Goal: Register for event/course

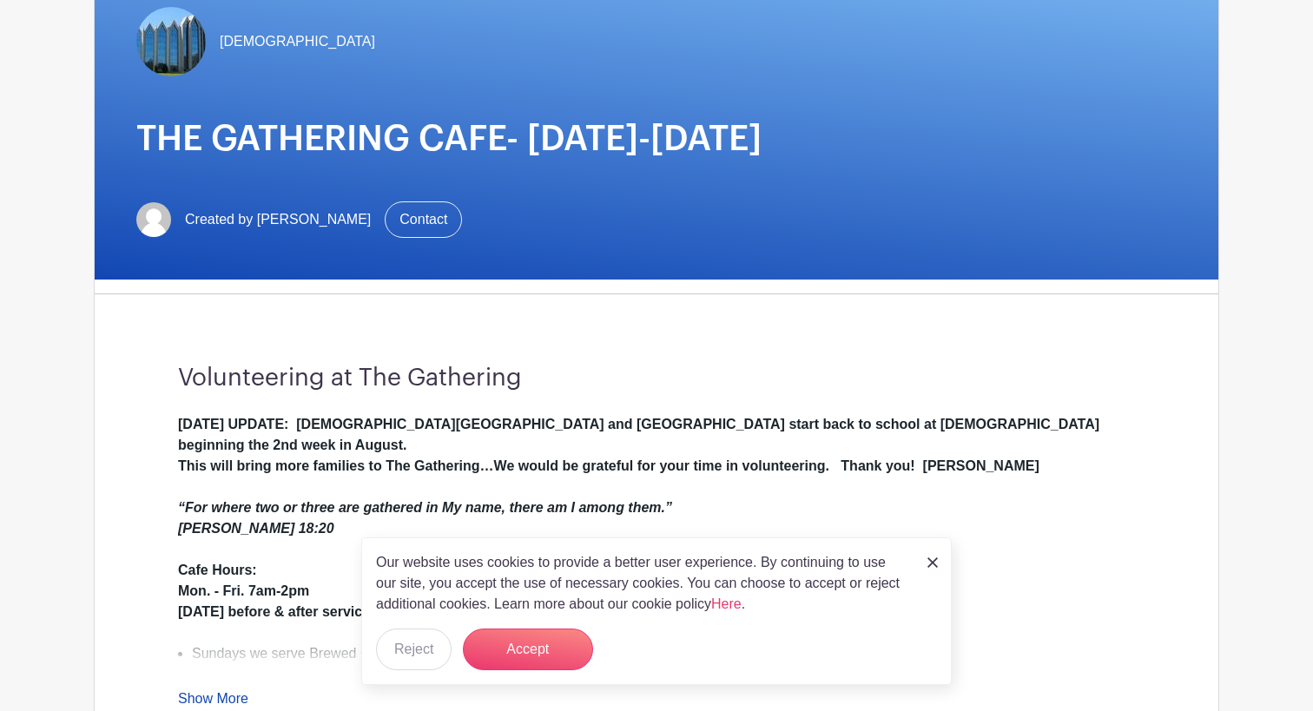
scroll to position [175, 0]
click at [929, 563] on img at bounding box center [933, 563] width 10 height 10
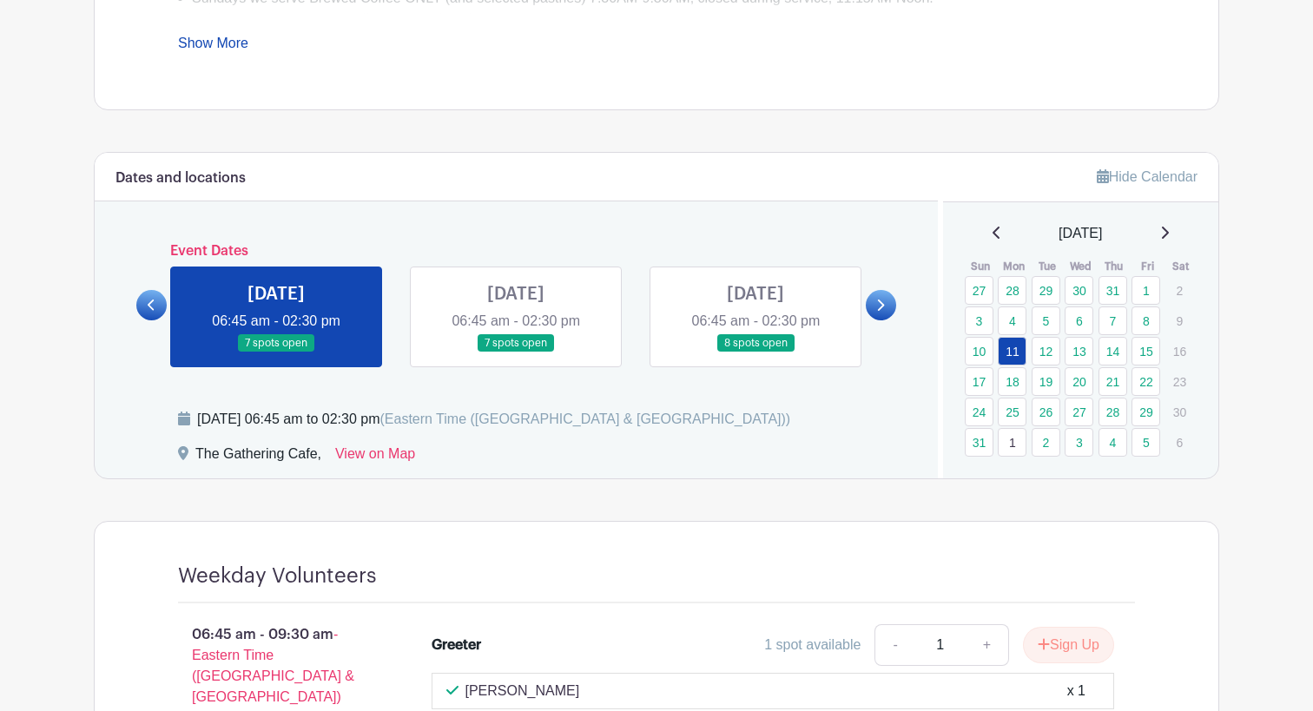
scroll to position [822, 0]
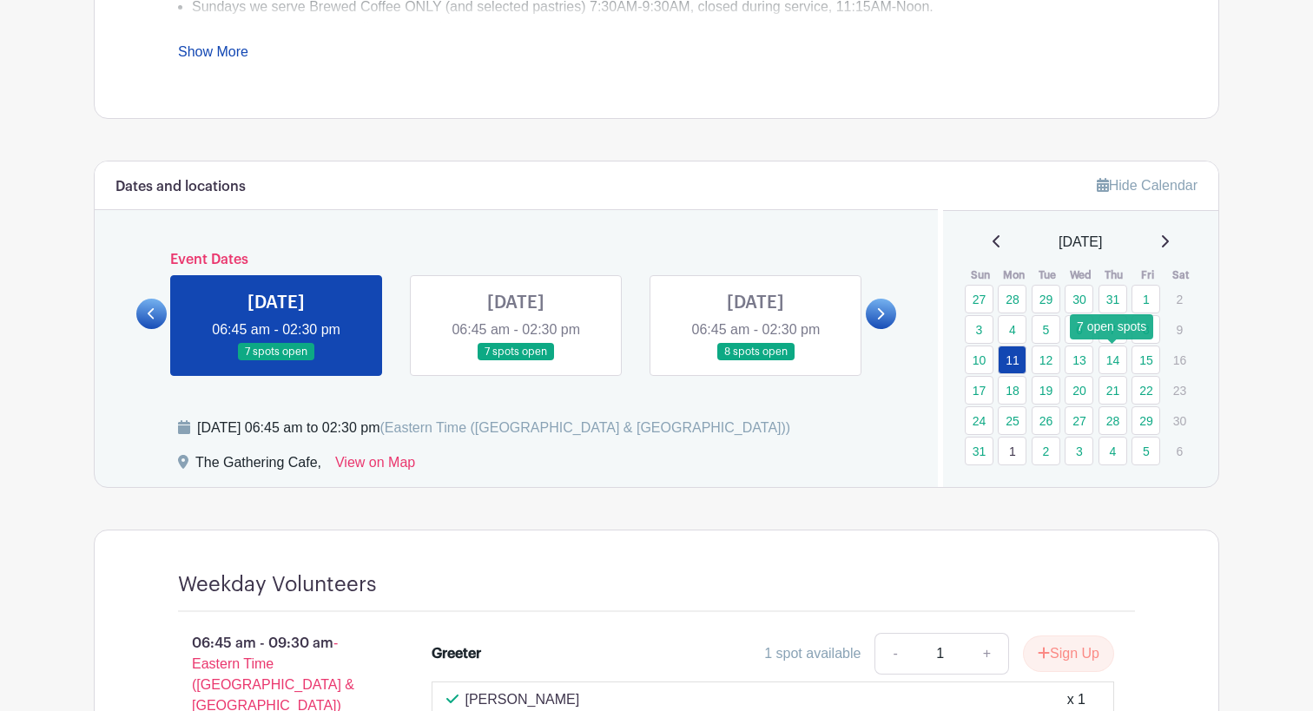
click at [1112, 354] on link "14" at bounding box center [1113, 360] width 29 height 29
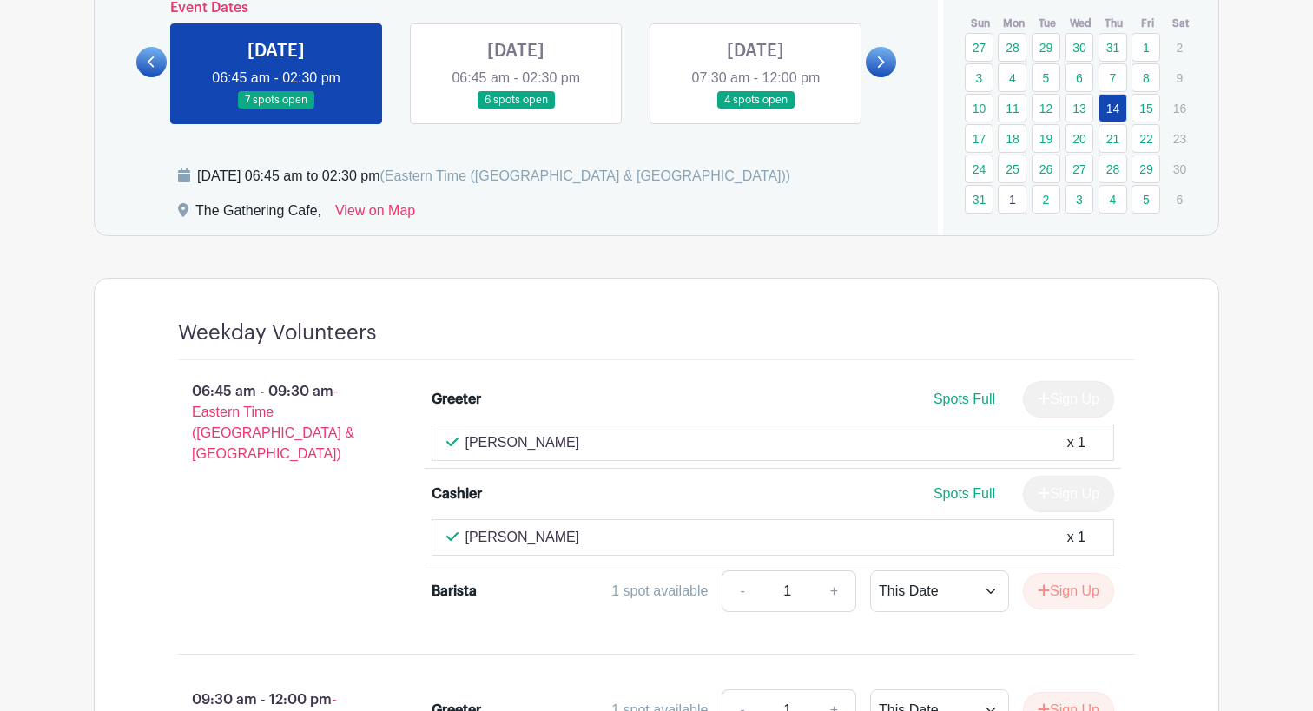
scroll to position [1551, 0]
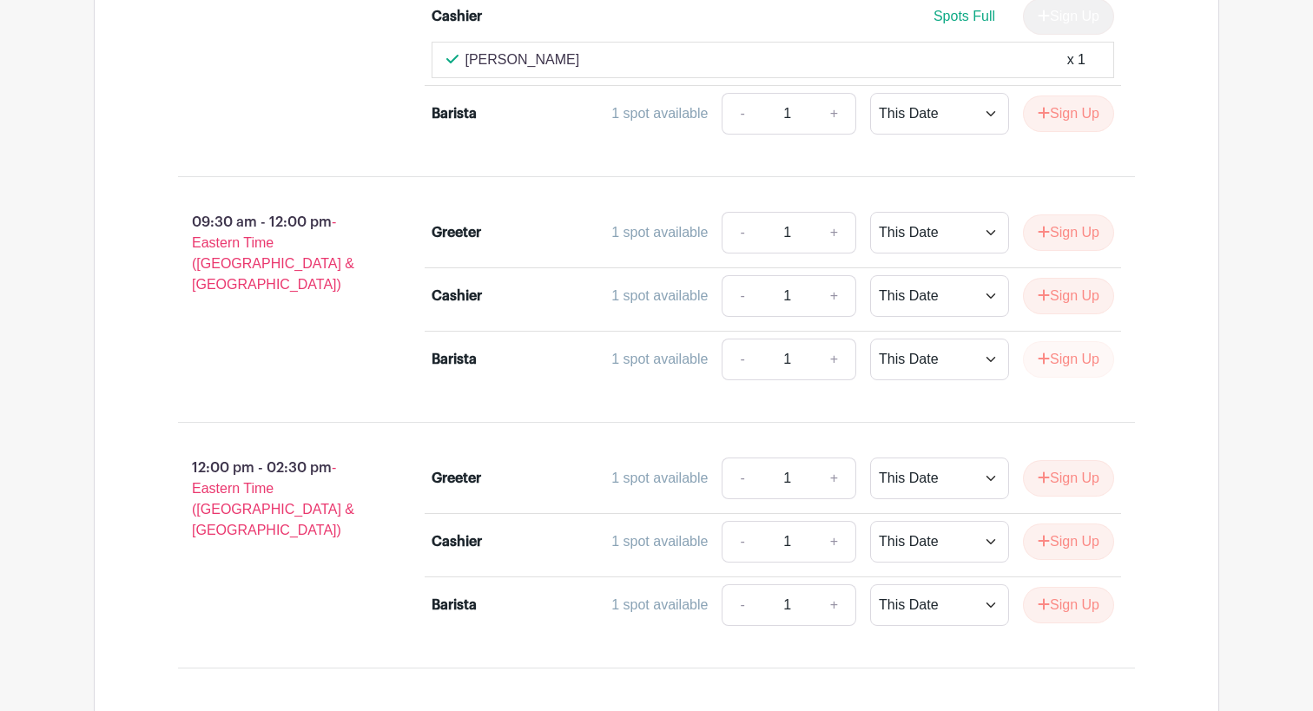
click at [1063, 365] on button "Sign Up" at bounding box center [1068, 359] width 91 height 36
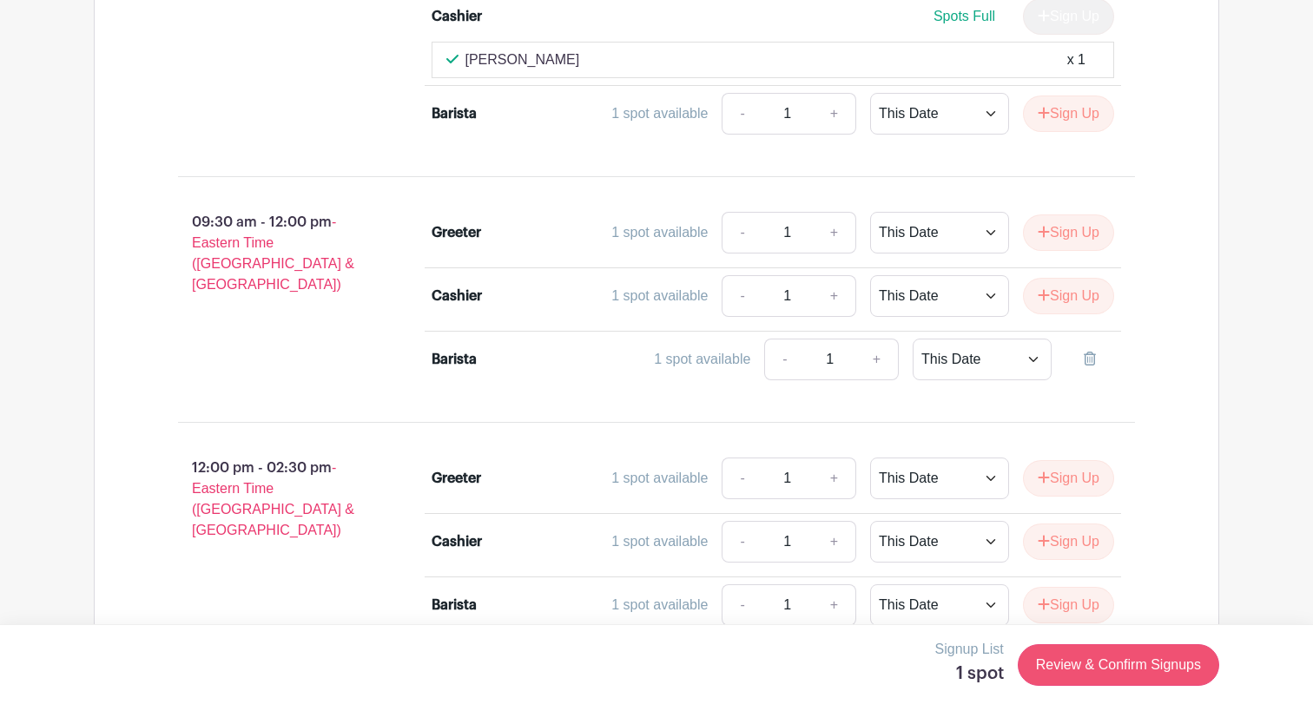
click at [1070, 676] on link "Review & Confirm Signups" at bounding box center [1118, 665] width 201 height 42
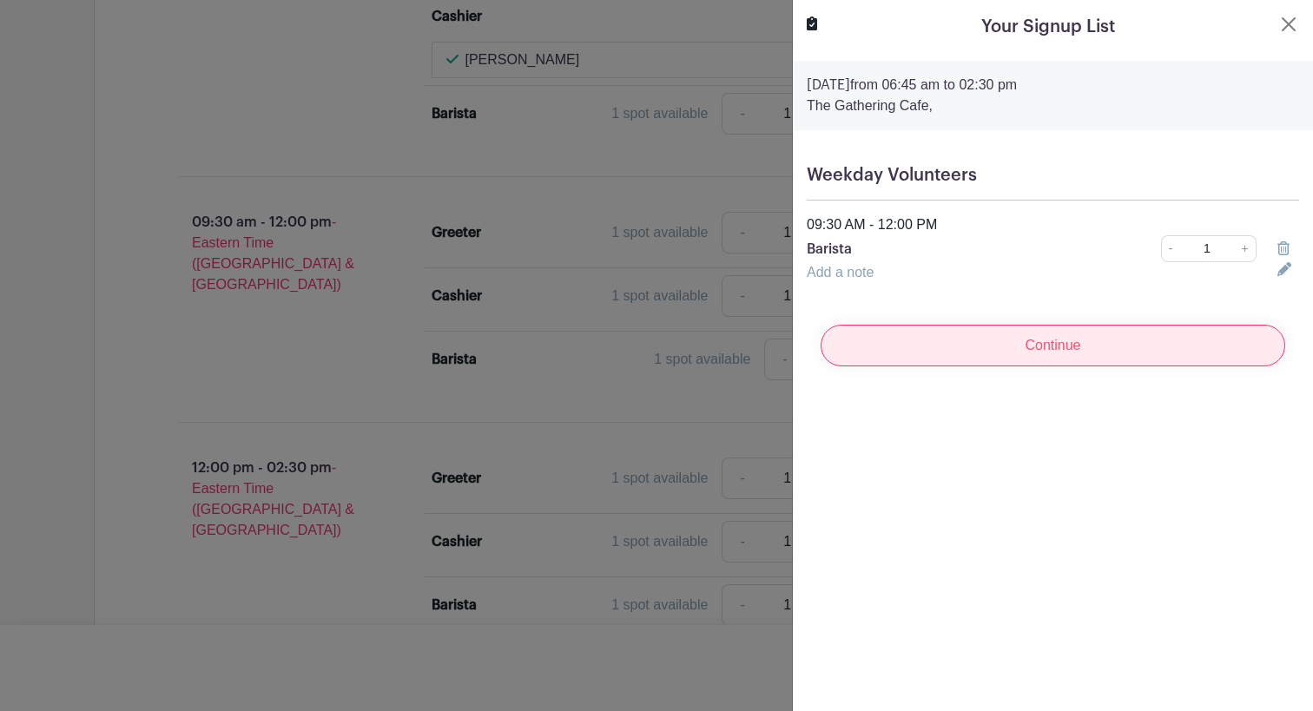
click at [1076, 338] on input "Continue" at bounding box center [1053, 346] width 465 height 42
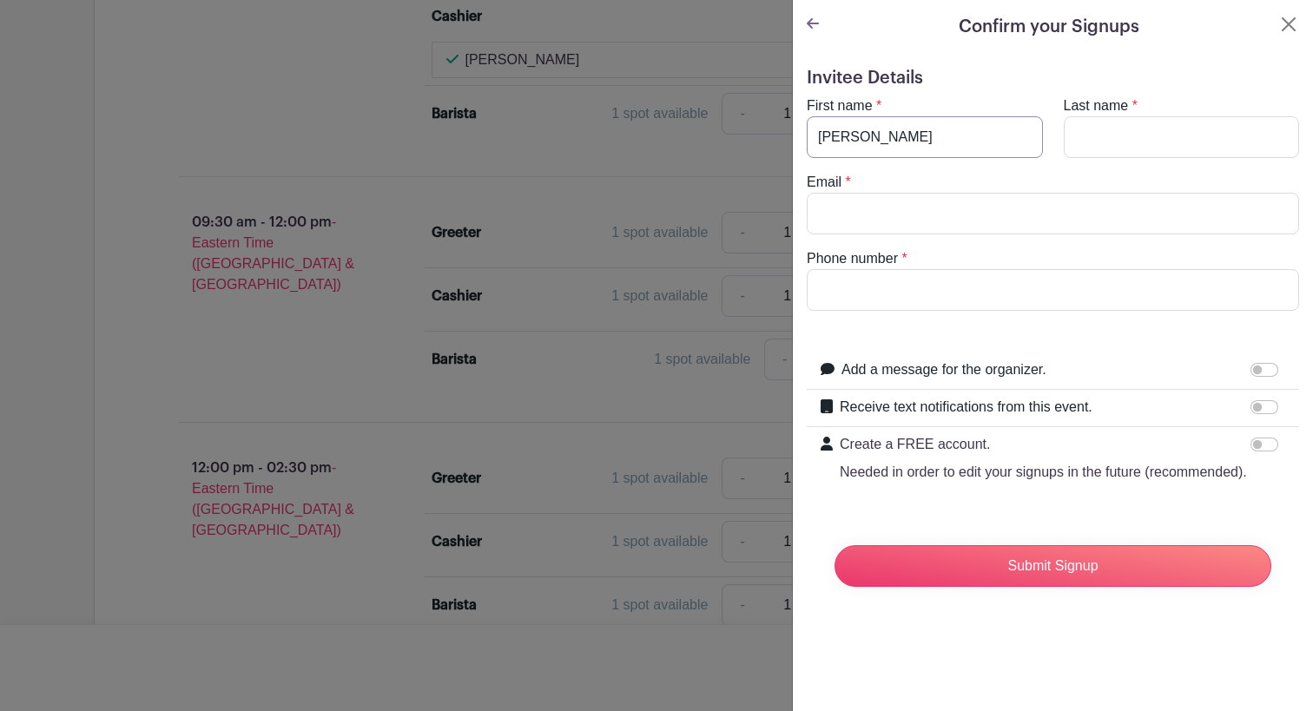
type input "[PERSON_NAME]"
type input "Maxam"
type input "[EMAIL_ADDRESS][DOMAIN_NAME]"
type input "[PHONE_NUMBER]"
click at [973, 228] on input "[EMAIL_ADDRESS][DOMAIN_NAME]" at bounding box center [1053, 214] width 492 height 42
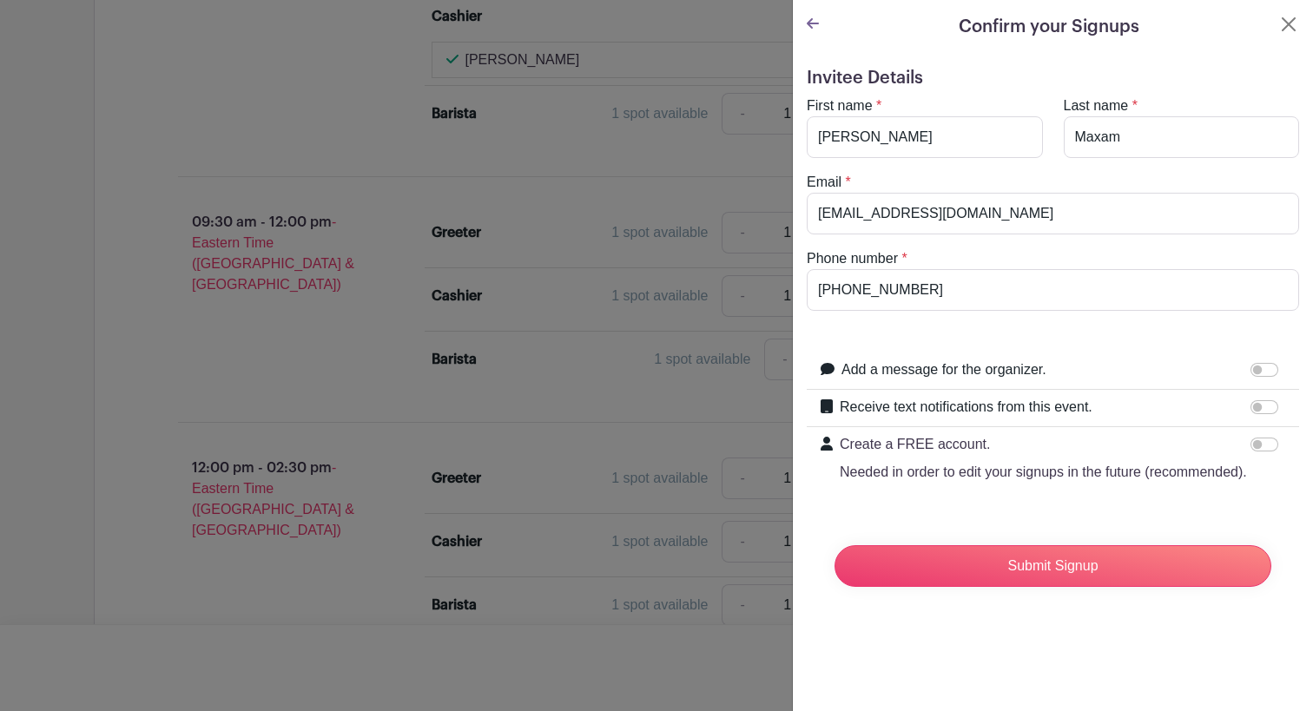
click at [956, 248] on turbo-frame "First name * [PERSON_NAME] Last name * [PERSON_NAME] Email * [EMAIL_ADDRESS][DO…" at bounding box center [1053, 203] width 492 height 215
click at [1028, 574] on input "Submit Signup" at bounding box center [1053, 566] width 437 height 42
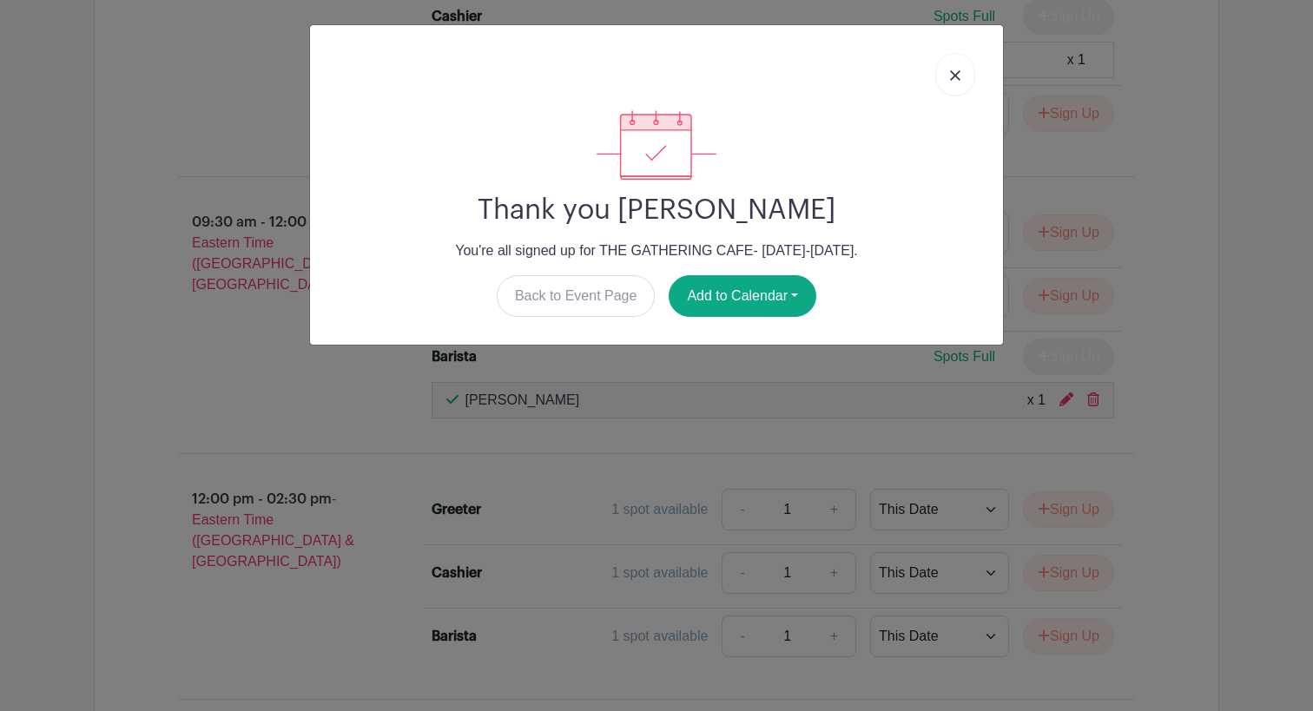
click at [958, 83] on link at bounding box center [955, 74] width 40 height 43
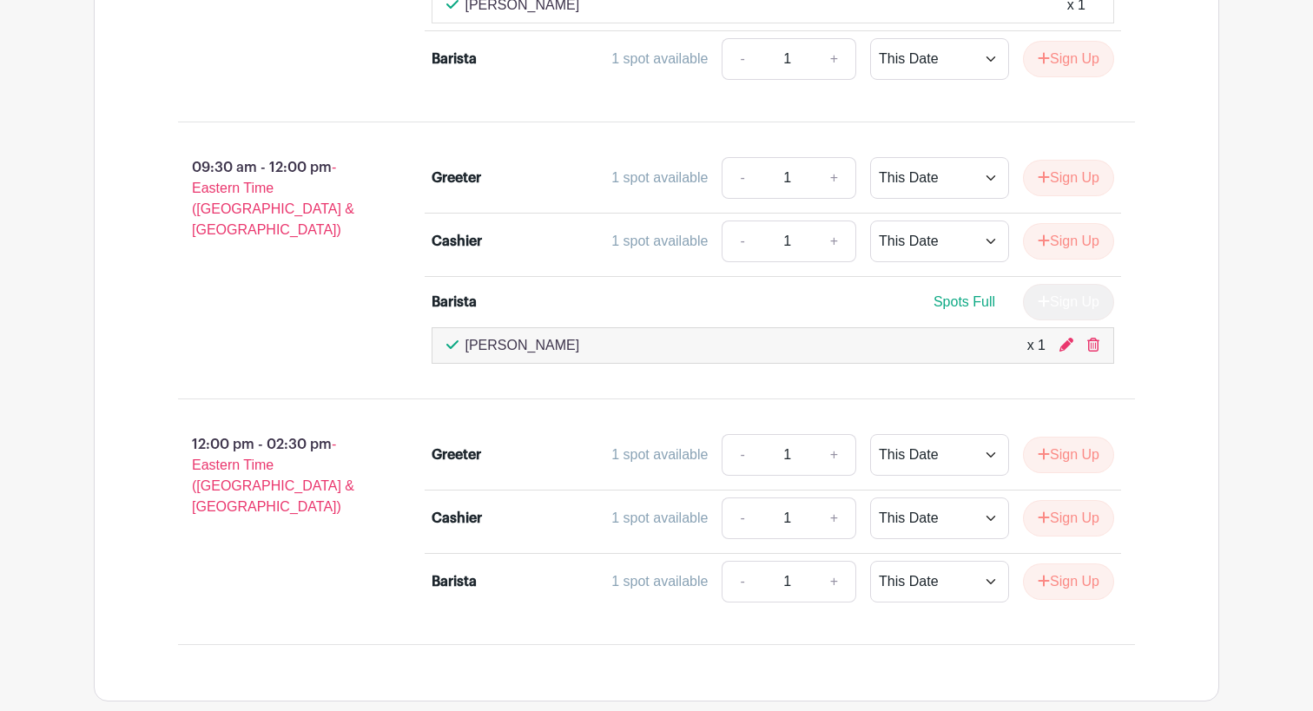
scroll to position [1605, 0]
